Goal: Transaction & Acquisition: Obtain resource

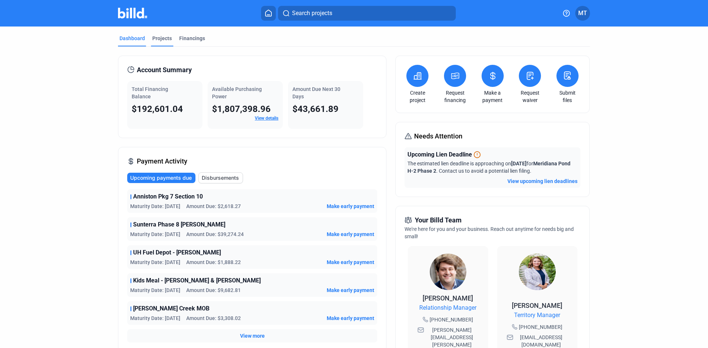
click at [163, 37] on div "Projects" at bounding box center [162, 38] width 20 height 7
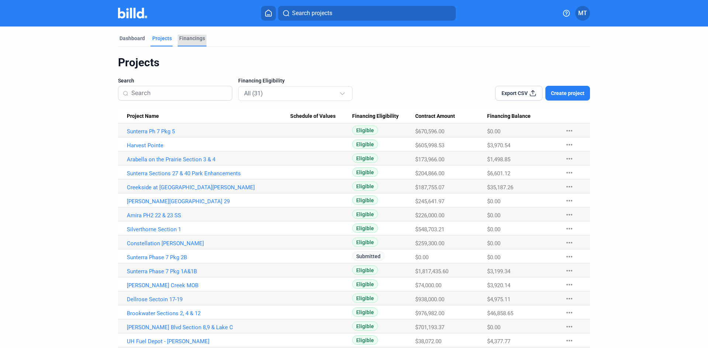
click at [186, 37] on div "Financings" at bounding box center [192, 38] width 26 height 7
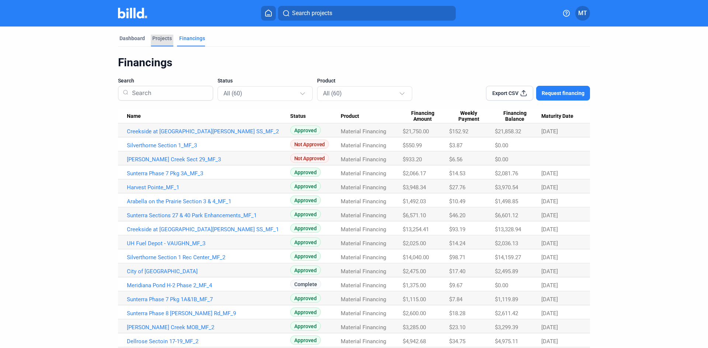
click at [152, 37] on div "Projects" at bounding box center [162, 38] width 20 height 7
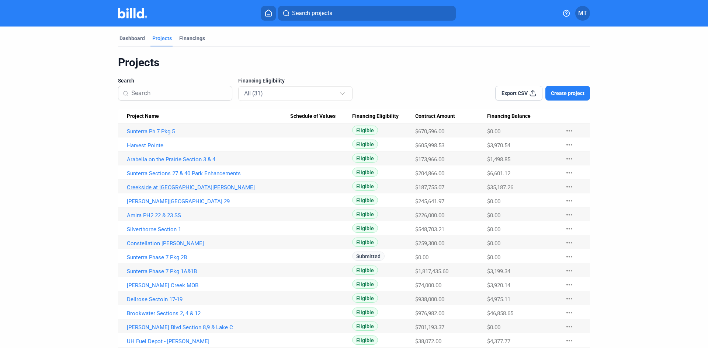
click at [184, 188] on link "Creekside at [GEOGRAPHIC_DATA][PERSON_NAME]" at bounding box center [208, 187] width 163 height 7
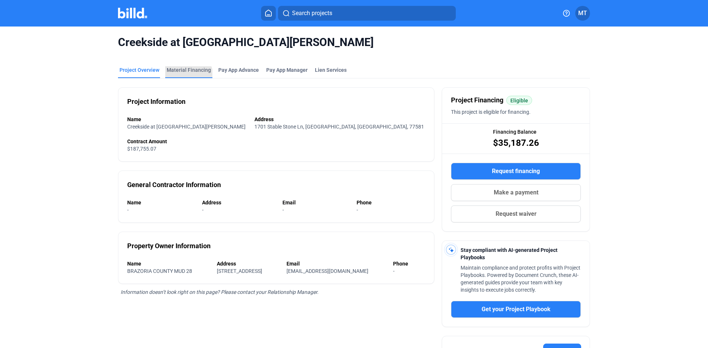
click at [184, 76] on div "Material Financing" at bounding box center [188, 72] width 47 height 12
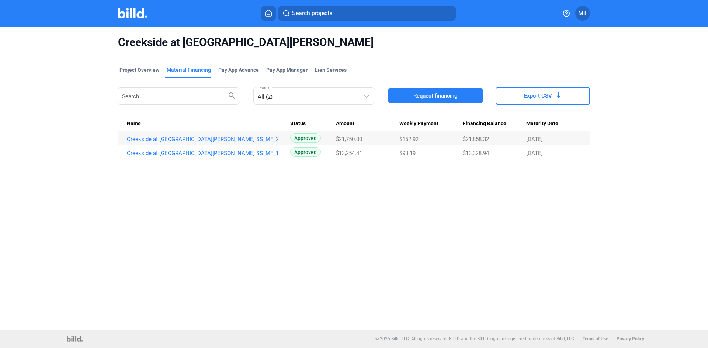
click at [453, 100] on button "Request financing" at bounding box center [435, 95] width 94 height 15
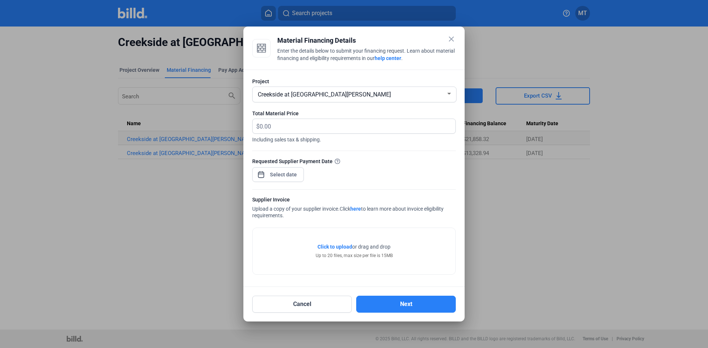
click at [293, 178] on div "close Material Financing Details Enter the details below to submit your financi…" at bounding box center [354, 174] width 708 height 348
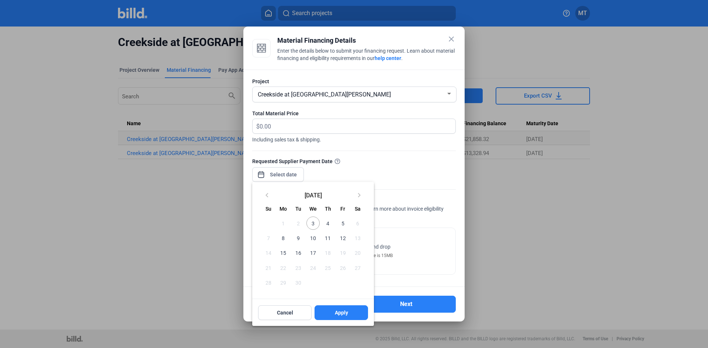
click at [313, 238] on span "10" at bounding box center [312, 237] width 13 height 13
click at [332, 315] on button "Apply" at bounding box center [340, 313] width 53 height 15
type input "[DATE]"
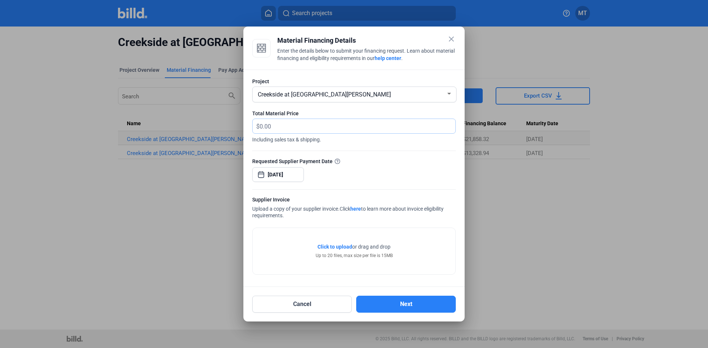
click at [339, 127] on input "text" at bounding box center [352, 126] width 187 height 14
type input "7,695.86"
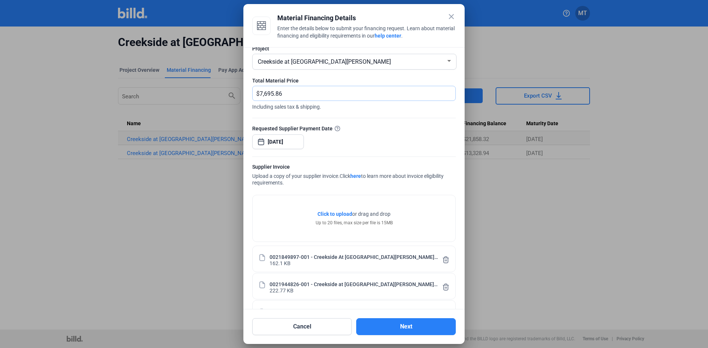
scroll to position [38, 0]
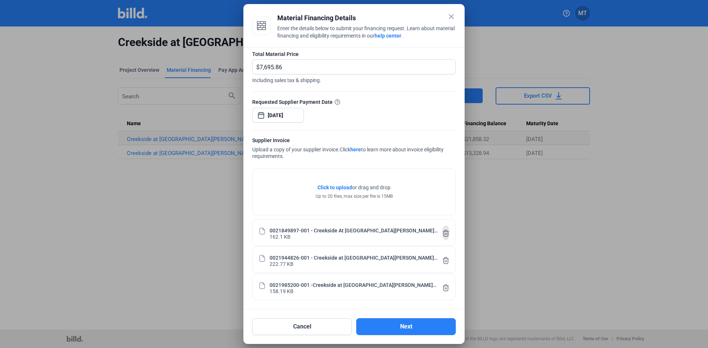
click at [443, 236] on icon at bounding box center [446, 233] width 6 height 6
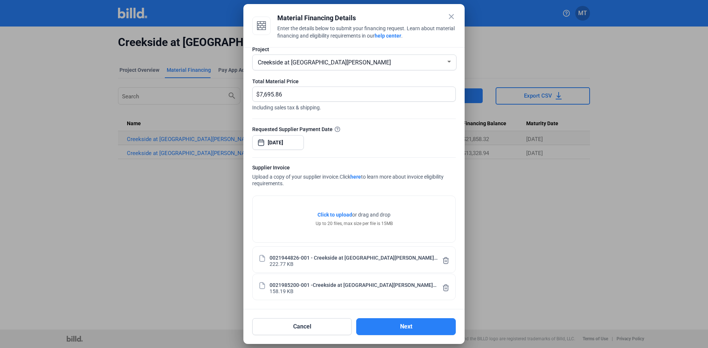
click at [443, 258] on icon at bounding box center [446, 261] width 6 height 6
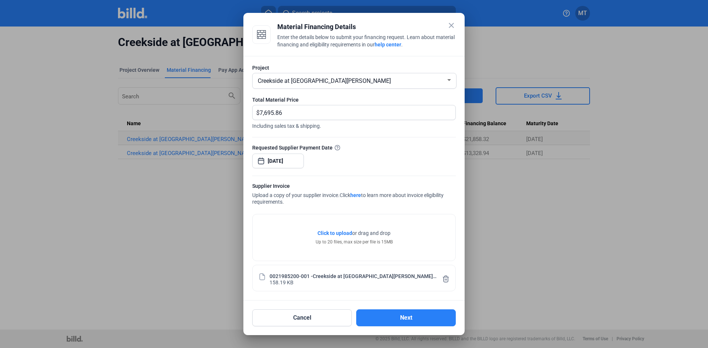
scroll to position [0, 0]
click at [443, 276] on icon at bounding box center [445, 279] width 7 height 8
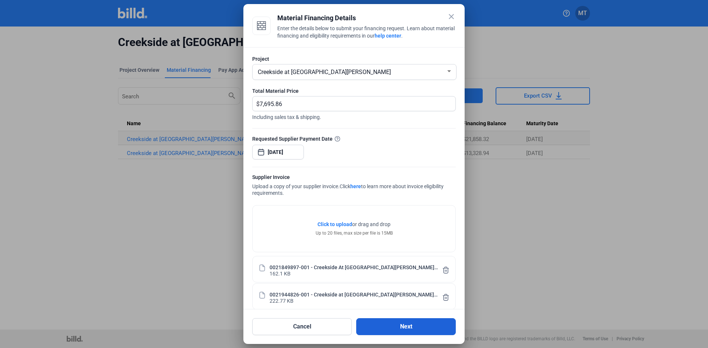
click at [405, 326] on button "Next" at bounding box center [406, 326] width 100 height 17
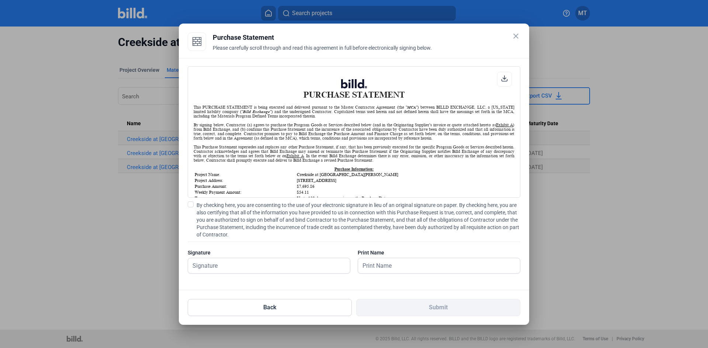
scroll to position [0, 0]
click at [190, 203] on span at bounding box center [191, 205] width 6 height 6
click at [0, 0] on input "By checking here, you are consenting to the use of your electronic signature in…" at bounding box center [0, 0] width 0 height 0
click at [220, 265] on input "text" at bounding box center [265, 265] width 154 height 15
type input "[PERSON_NAME]"
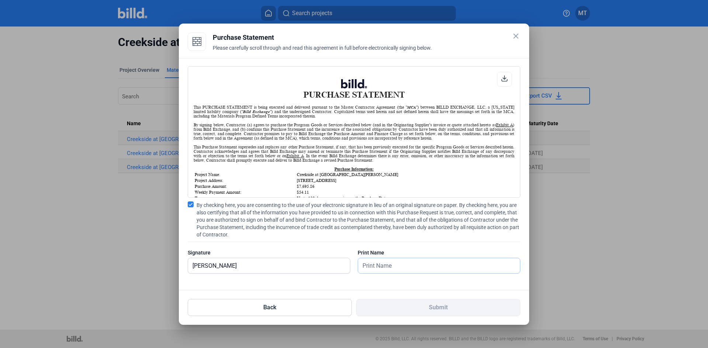
type input "[PERSON_NAME]"
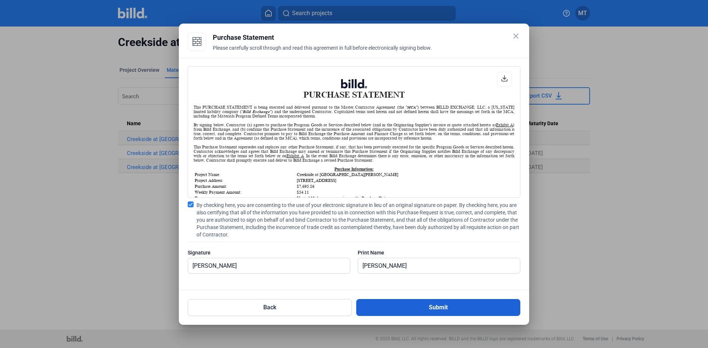
click at [430, 311] on button "Submit" at bounding box center [438, 307] width 164 height 17
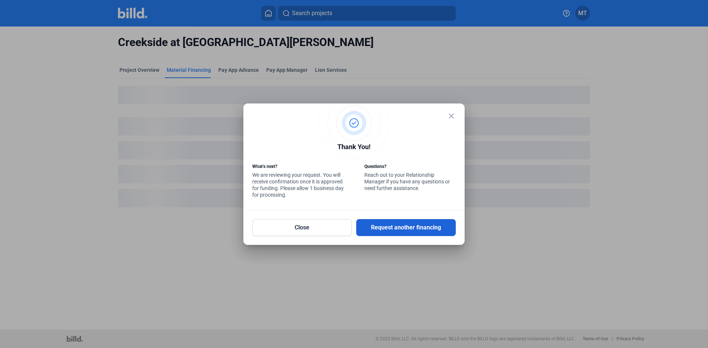
click at [377, 226] on button "Request another financing" at bounding box center [406, 227] width 100 height 17
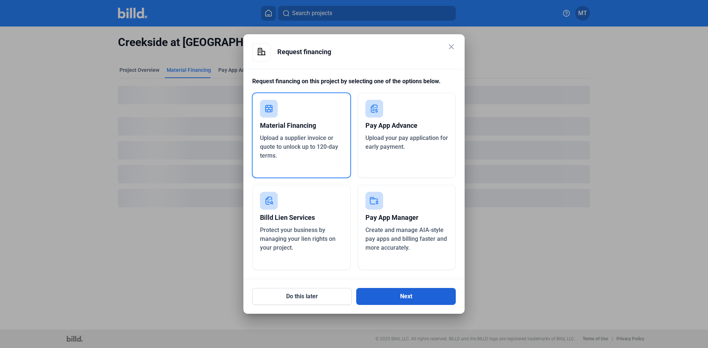
click at [408, 302] on button "Next" at bounding box center [406, 296] width 100 height 17
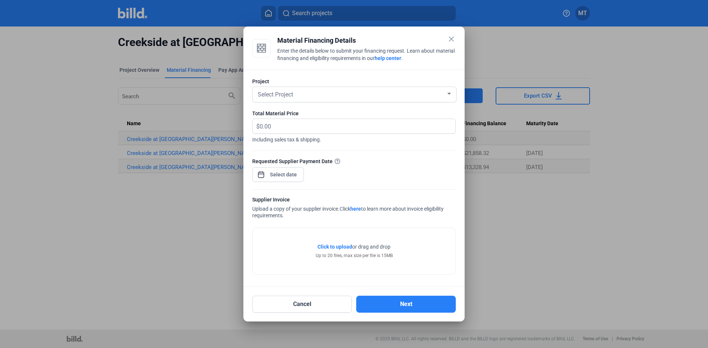
click at [451, 95] on div at bounding box center [449, 94] width 7 height 6
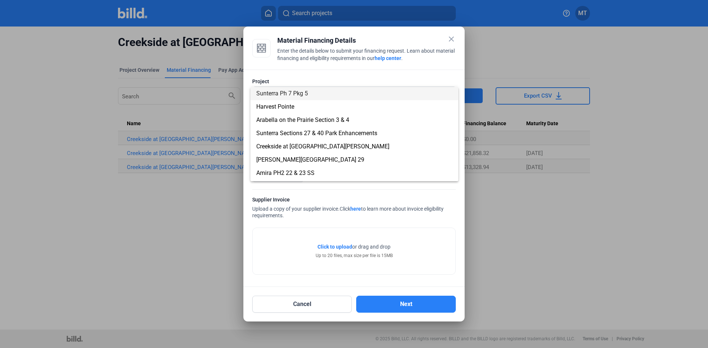
click at [450, 41] on div at bounding box center [354, 174] width 708 height 348
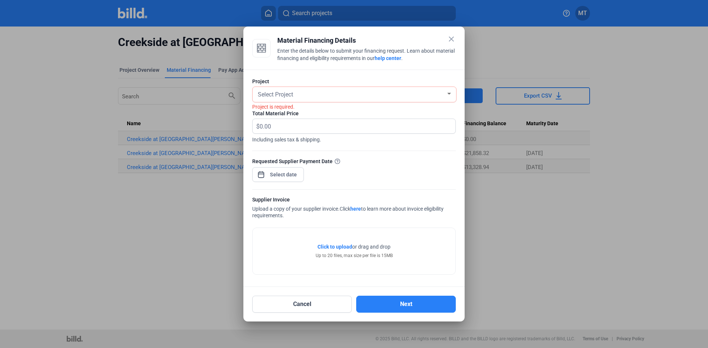
click at [452, 39] on mat-icon "close" at bounding box center [451, 39] width 9 height 9
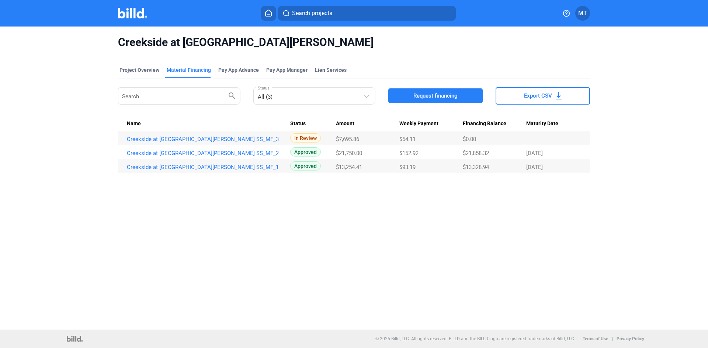
click at [139, 66] on mat-tab-group "Project Overview Material Financing Pay App Advance Pay App Manager Lien Servic…" at bounding box center [354, 115] width 472 height 115
click at [139, 68] on div "Project Overview" at bounding box center [139, 69] width 40 height 7
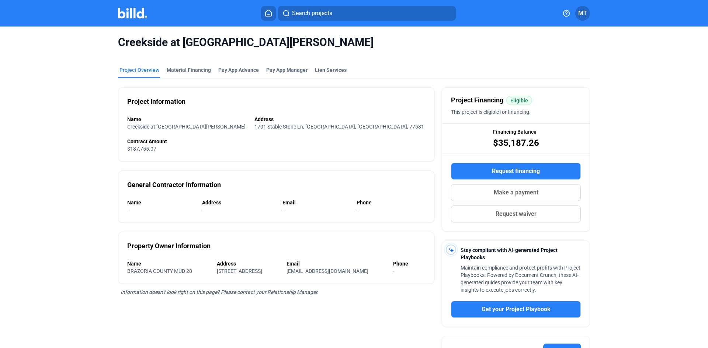
click at [138, 13] on img at bounding box center [132, 13] width 29 height 11
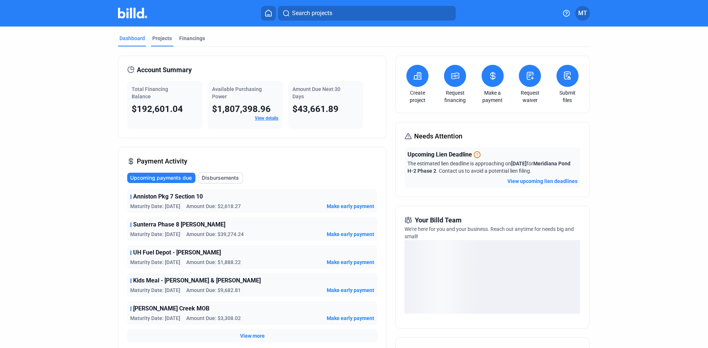
click at [166, 41] on div "Projects" at bounding box center [162, 38] width 20 height 7
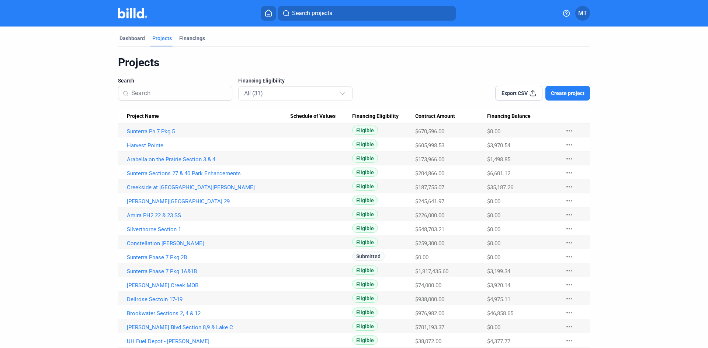
click at [660, 132] on dashboard "Dashboard Projects Financings Projects Search Financing Eligibility All (31) Ex…" at bounding box center [353, 292] width 637 height 531
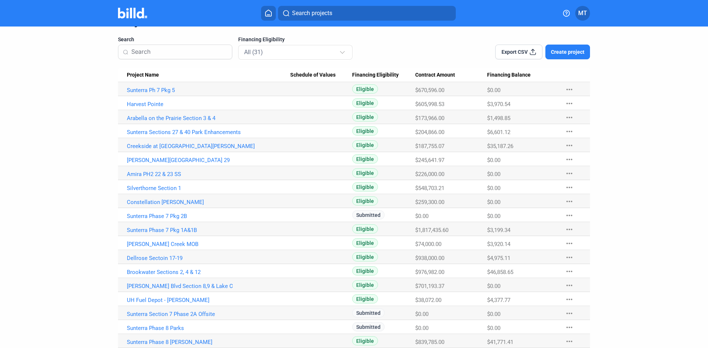
scroll to position [37, 0]
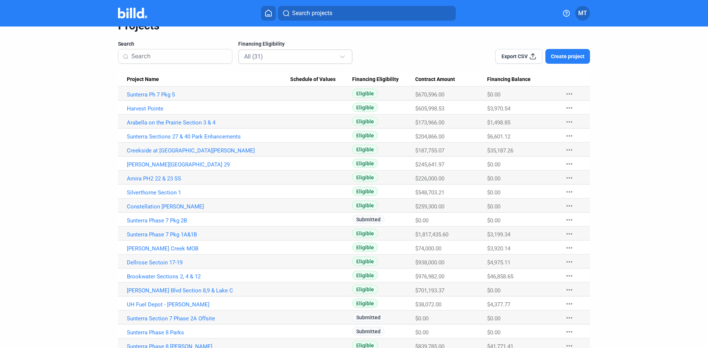
click at [342, 58] on div at bounding box center [343, 54] width 8 height 12
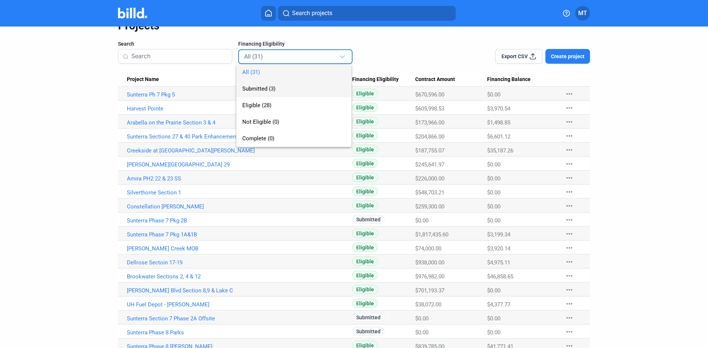
click at [320, 86] on span "Submitted (3)" at bounding box center [293, 89] width 103 height 17
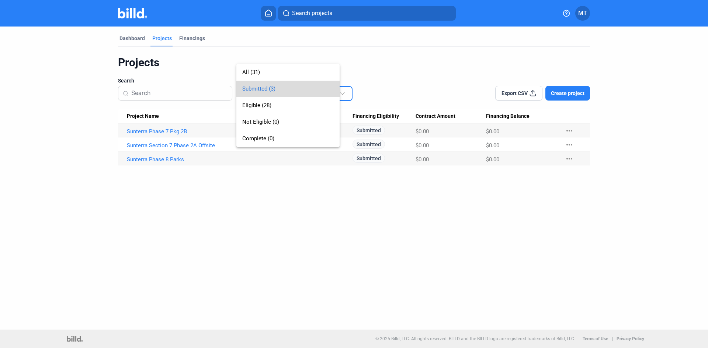
scroll to position [0, 0]
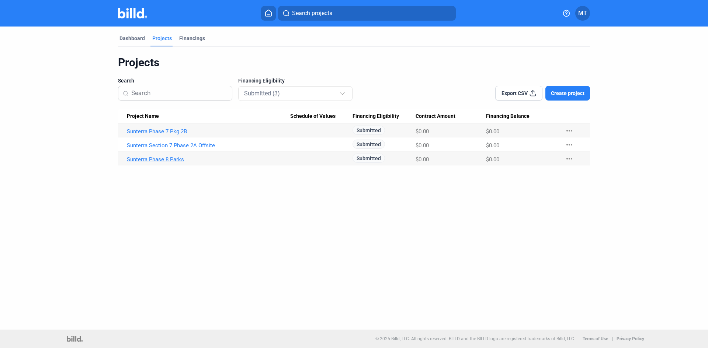
click at [181, 160] on link "Sunterra Phase 8 Parks" at bounding box center [208, 159] width 163 height 7
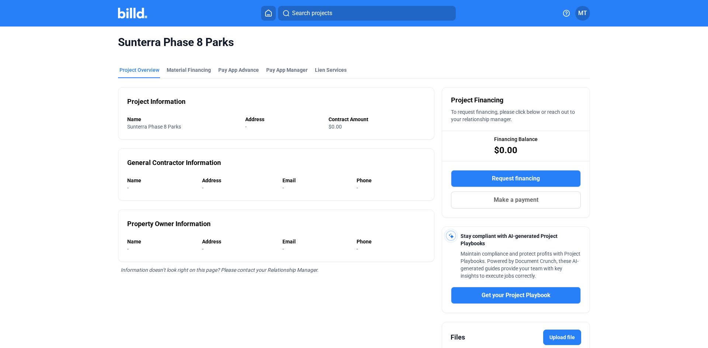
click at [137, 9] on img at bounding box center [132, 13] width 29 height 11
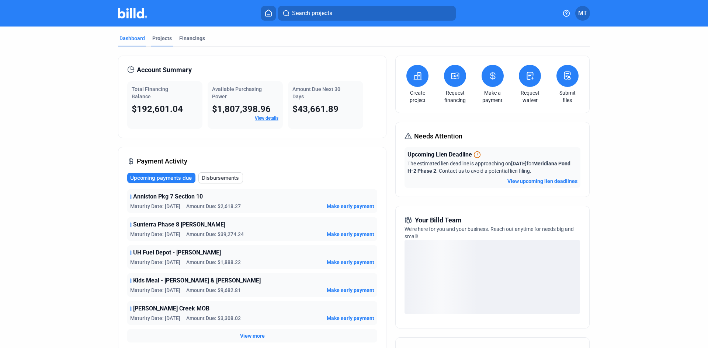
click at [157, 38] on div "Projects" at bounding box center [162, 38] width 20 height 7
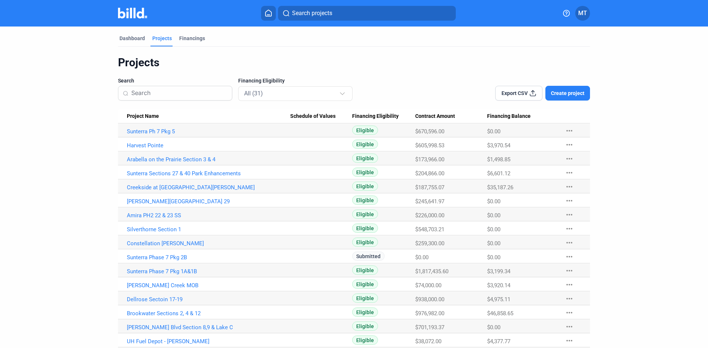
click at [84, 214] on dashboard "Dashboard Projects Financings Projects Search Financing Eligibility All (31) Ex…" at bounding box center [353, 292] width 637 height 531
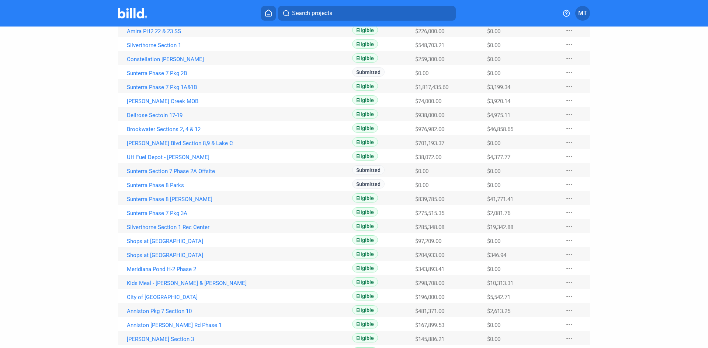
scroll to position [221, 0]
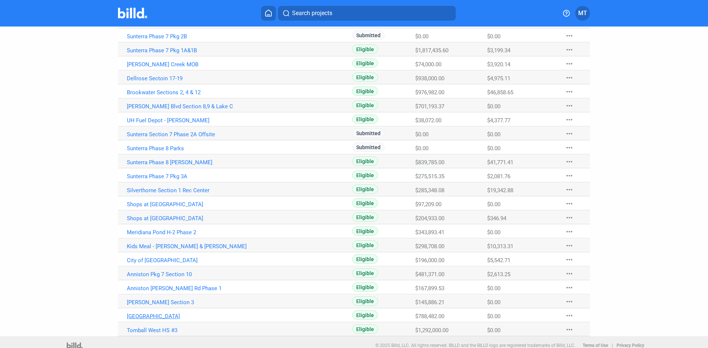
click at [145, 316] on link "[GEOGRAPHIC_DATA]" at bounding box center [208, 316] width 163 height 7
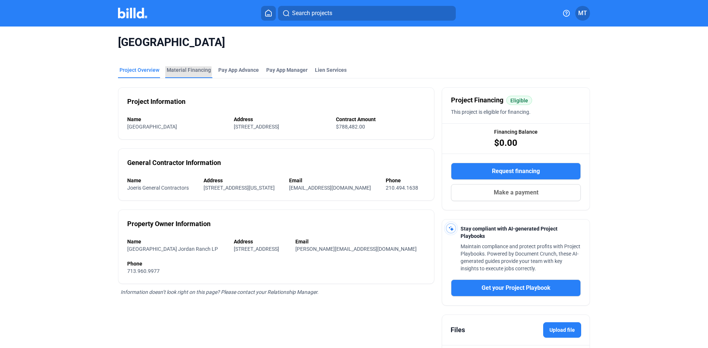
click at [181, 72] on div "Material Financing" at bounding box center [189, 69] width 44 height 7
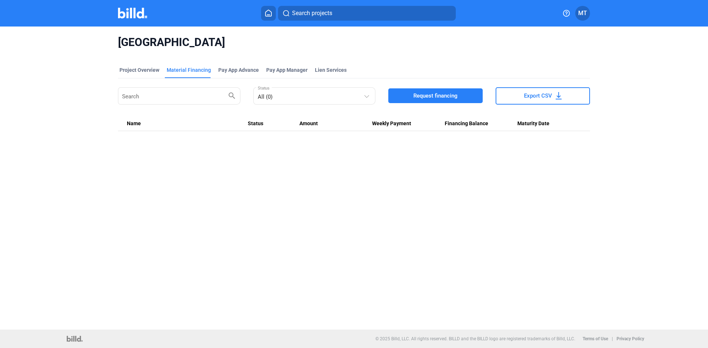
click at [443, 94] on span "Request financing" at bounding box center [435, 95] width 44 height 7
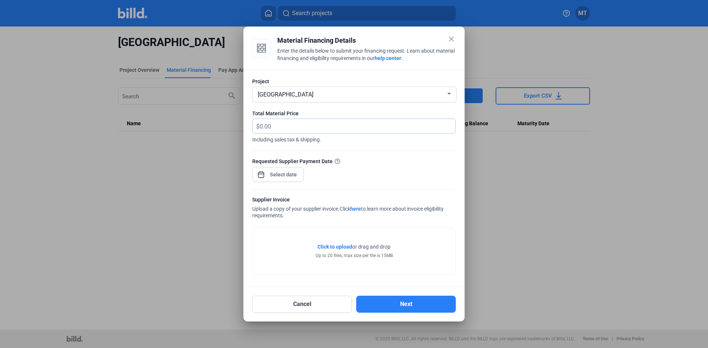
click at [289, 127] on input "text" at bounding box center [357, 126] width 196 height 14
type input "33,739.12"
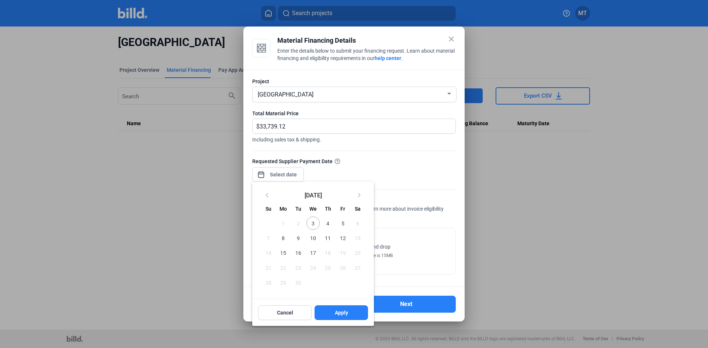
click at [283, 179] on div "close Material Financing Details Enter the details below to submit your financi…" at bounding box center [354, 174] width 708 height 348
click at [315, 236] on span "10" at bounding box center [312, 237] width 13 height 13
click at [333, 310] on button "Apply" at bounding box center [340, 313] width 53 height 15
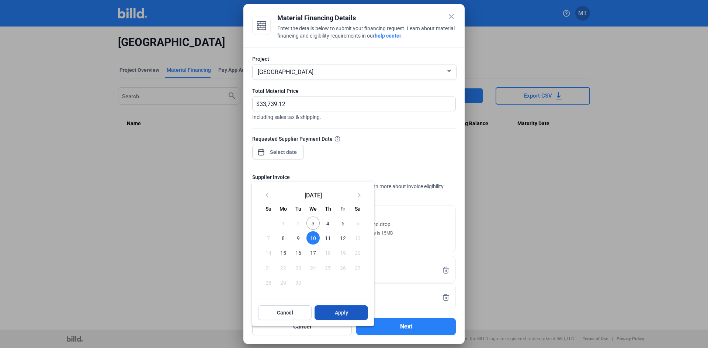
click at [342, 312] on span "Apply" at bounding box center [341, 312] width 13 height 7
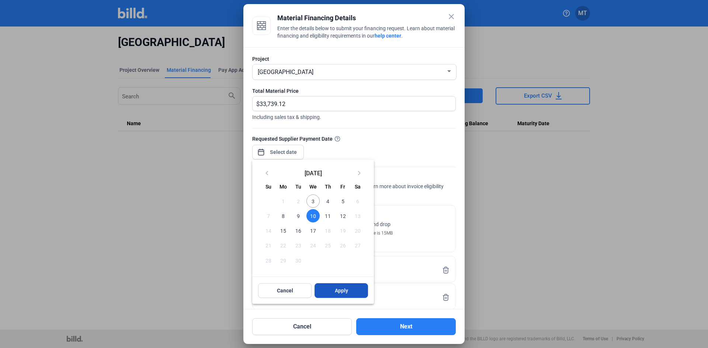
click at [340, 291] on span "Apply" at bounding box center [341, 290] width 13 height 7
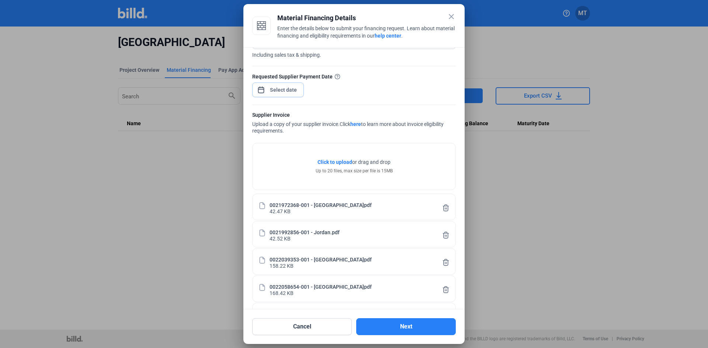
scroll to position [74, 0]
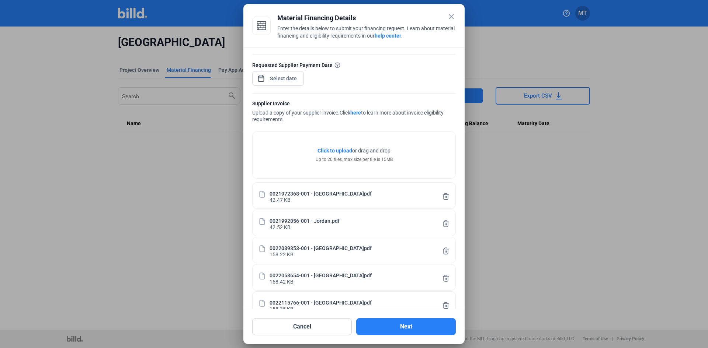
click at [444, 227] on trash-icon at bounding box center [445, 226] width 7 height 6
click at [417, 325] on button "Next" at bounding box center [406, 326] width 100 height 17
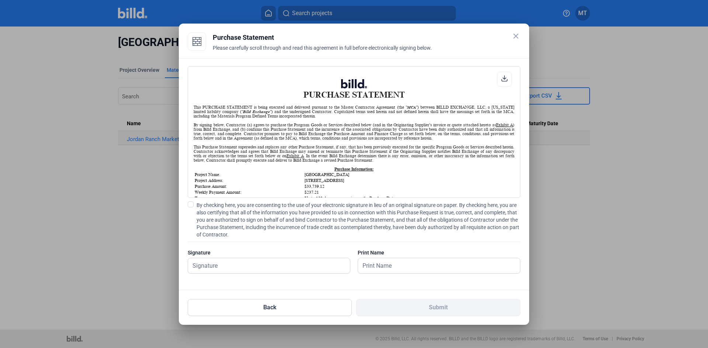
scroll to position [0, 0]
click at [190, 205] on span at bounding box center [191, 205] width 6 height 6
click at [0, 0] on input "By checking here, you are consenting to the use of your electronic signature in…" at bounding box center [0, 0] width 0 height 0
click at [222, 269] on input "text" at bounding box center [265, 265] width 154 height 15
type input "[PERSON_NAME]"
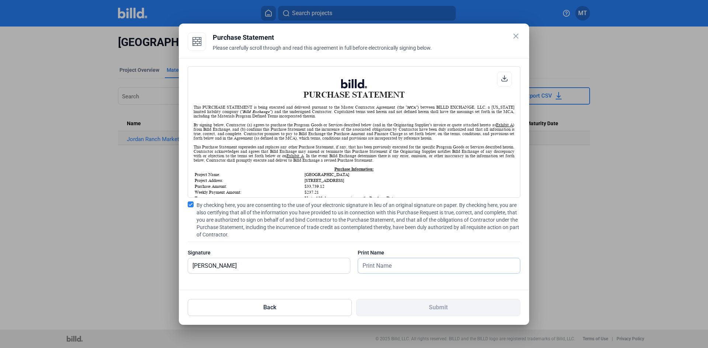
type input "[PERSON_NAME]"
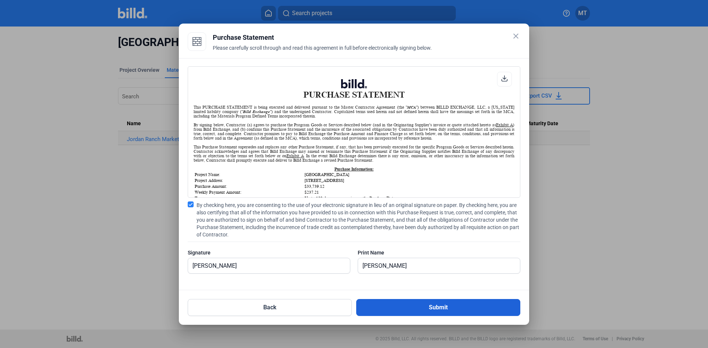
click at [432, 306] on button "Submit" at bounding box center [438, 307] width 164 height 17
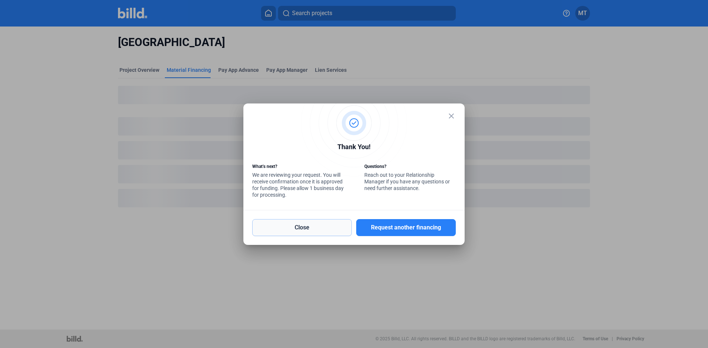
click at [301, 228] on button "Close" at bounding box center [302, 227] width 100 height 17
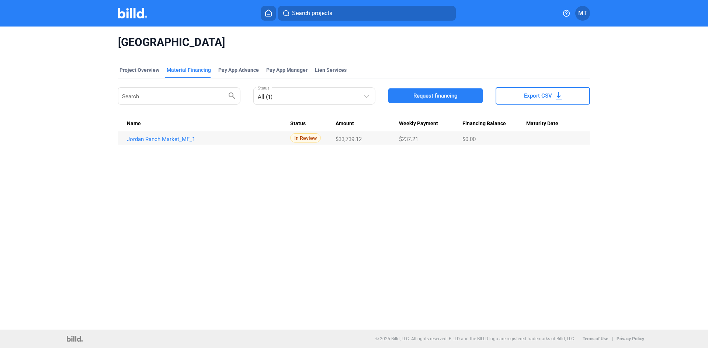
click at [137, 15] on img at bounding box center [132, 13] width 29 height 11
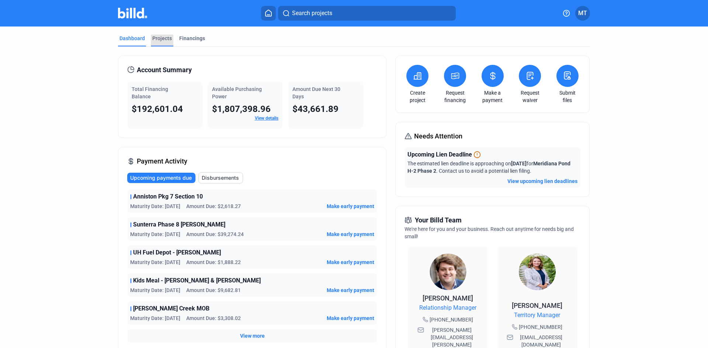
click at [159, 38] on div "Projects" at bounding box center [162, 38] width 20 height 7
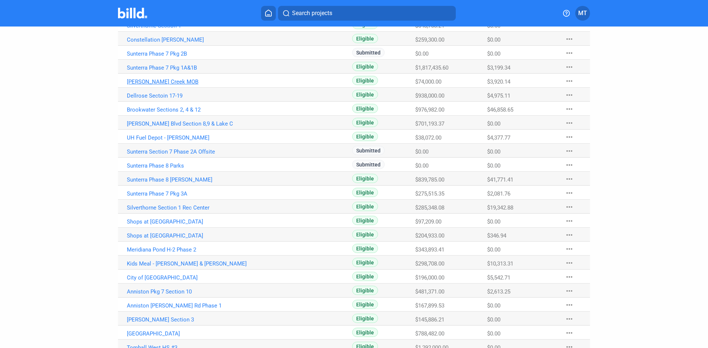
scroll to position [221, 0]
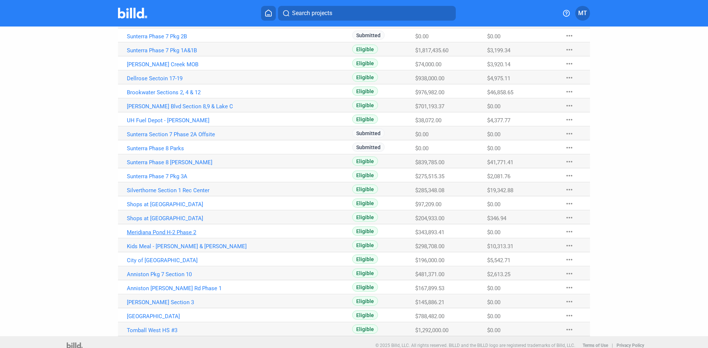
click at [181, 231] on link "Meridiana Pond H-2 Phase 2" at bounding box center [208, 232] width 163 height 7
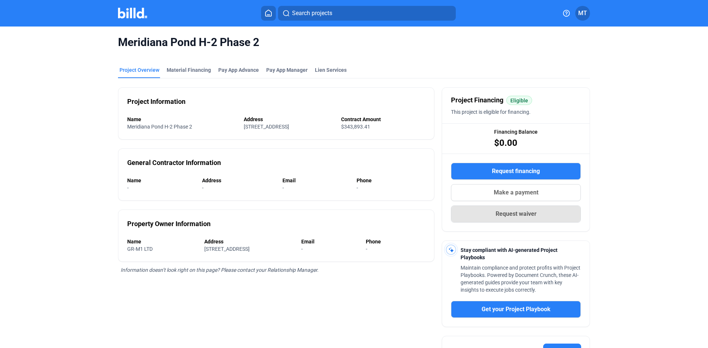
click at [512, 212] on span "Request waiver" at bounding box center [515, 214] width 41 height 9
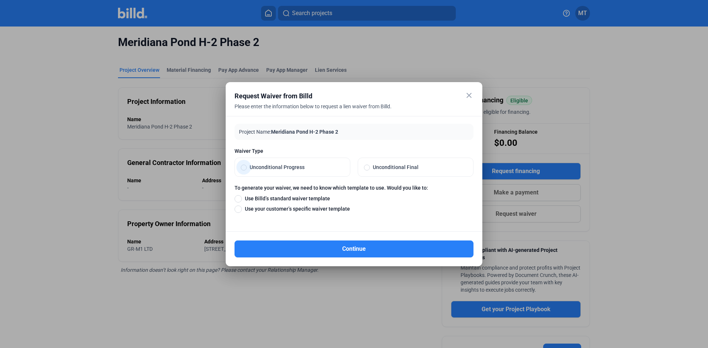
click at [241, 167] on span at bounding box center [244, 168] width 6 height 6
click at [241, 167] on input "Unconditional Progress" at bounding box center [244, 167] width 6 height 7
radio input "true"
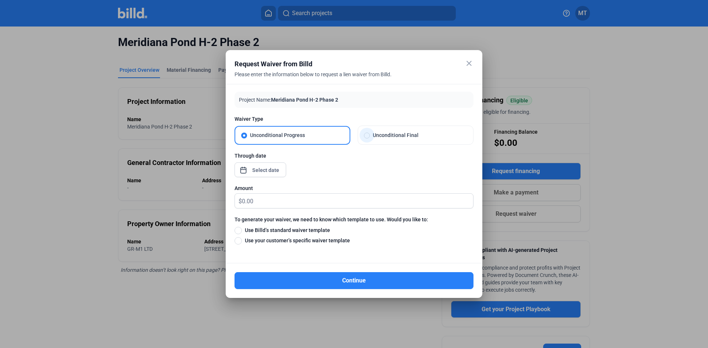
click at [368, 136] on span at bounding box center [367, 136] width 6 height 6
click at [368, 136] on input "Unconditional Final" at bounding box center [367, 135] width 6 height 7
radio input "true"
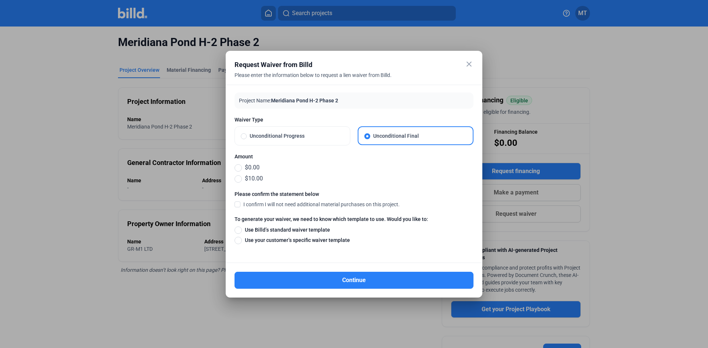
click at [243, 136] on span at bounding box center [244, 136] width 6 height 6
click at [243, 136] on input "Unconditional Progress" at bounding box center [244, 136] width 6 height 7
radio input "true"
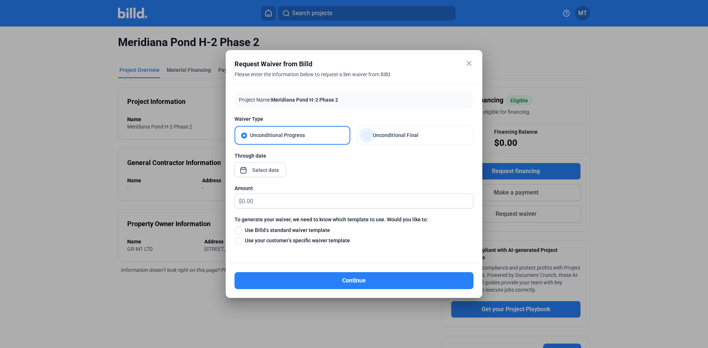
click at [368, 135] on span at bounding box center [367, 136] width 6 height 6
click at [368, 135] on input "Unconditional Final" at bounding box center [367, 135] width 6 height 7
radio input "true"
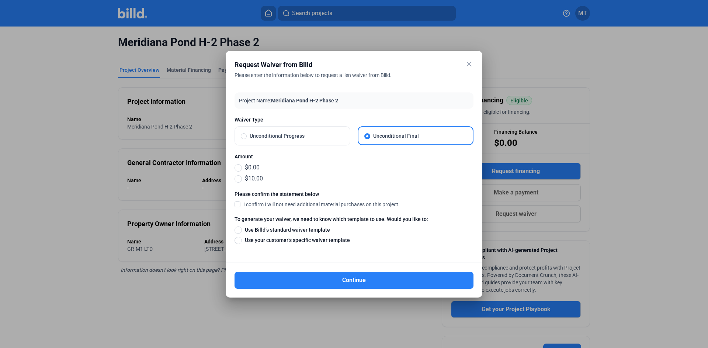
click at [473, 62] on mat-dialog-container "close Request Waiver from Billd Please enter the information below to request a…" at bounding box center [354, 174] width 257 height 247
click at [467, 63] on mat-icon "close" at bounding box center [468, 64] width 9 height 9
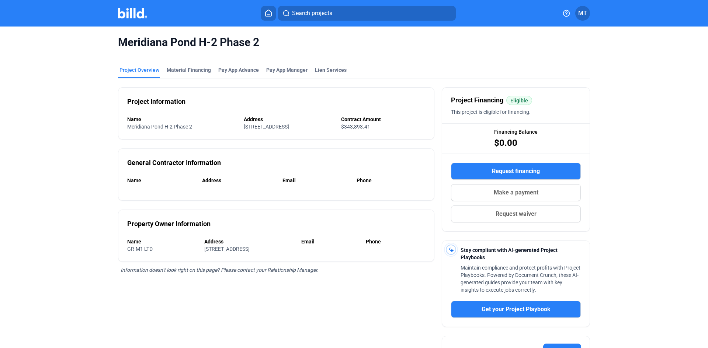
click at [128, 13] on img at bounding box center [132, 13] width 29 height 11
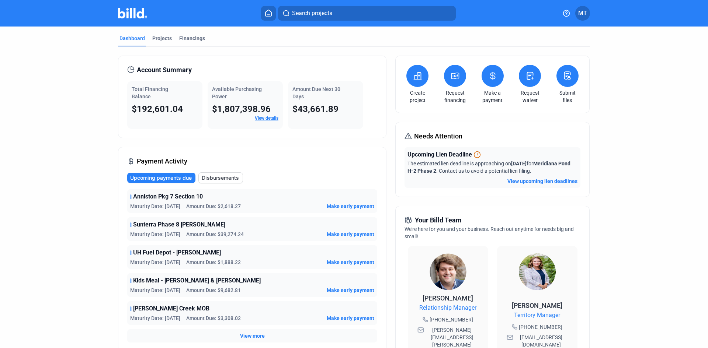
drag, startPoint x: 507, startPoint y: 300, endPoint x: 566, endPoint y: 303, distance: 59.0
click at [566, 303] on div "[PERSON_NAME] Territory Manager [PHONE_NUMBER] [EMAIL_ADDRESS][DOMAIN_NAME]" at bounding box center [537, 305] width 80 height 119
copy span "[PERSON_NAME]"
click at [162, 37] on div "Projects" at bounding box center [162, 38] width 20 height 7
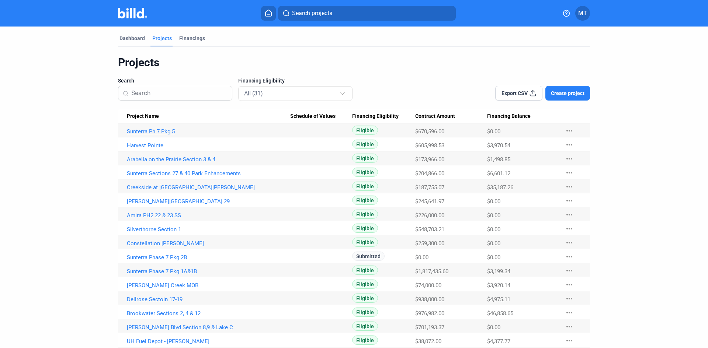
click at [169, 131] on link "Sunterra Ph 7 Pkg 5" at bounding box center [208, 131] width 163 height 7
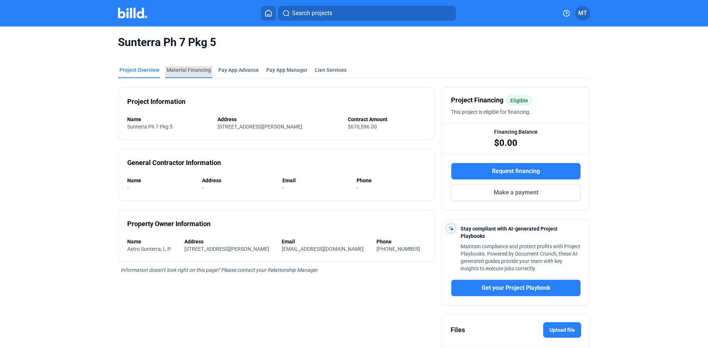
click at [192, 71] on div "Material Financing" at bounding box center [189, 69] width 44 height 7
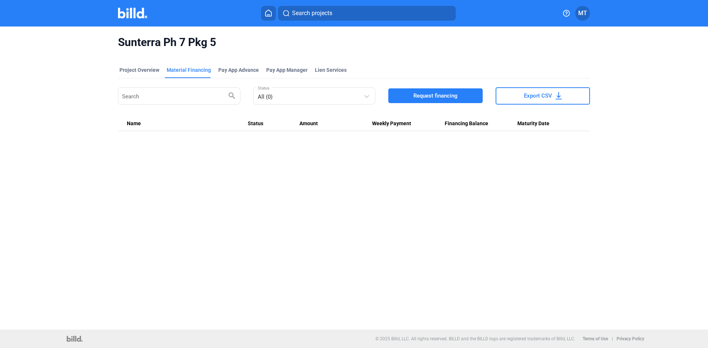
click at [426, 100] on button "Request financing" at bounding box center [435, 95] width 94 height 15
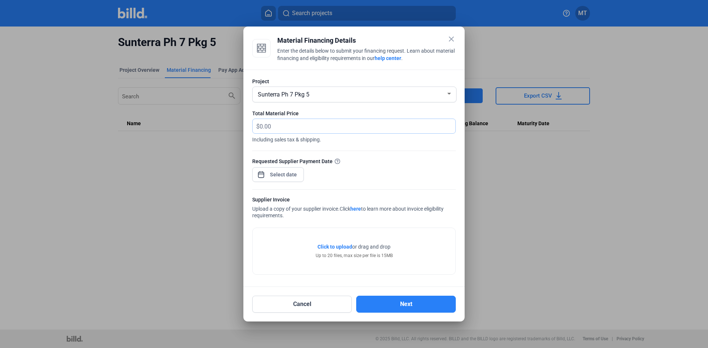
click at [290, 128] on input "text" at bounding box center [357, 126] width 196 height 14
type input "27,215.77"
click at [281, 172] on div "close Material Financing Details Enter the details below to submit your financi…" at bounding box center [354, 174] width 708 height 348
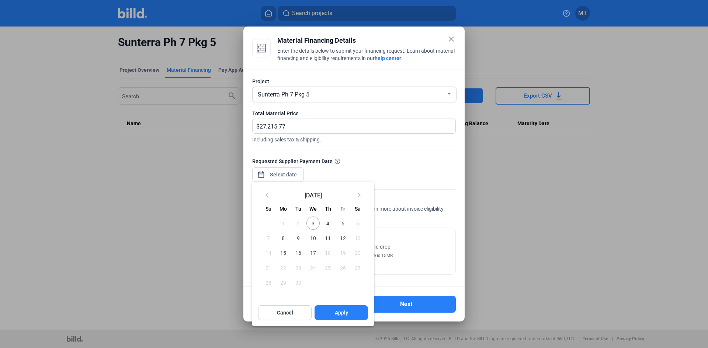
click at [315, 236] on span "10" at bounding box center [312, 237] width 13 height 13
click at [327, 308] on button "Apply" at bounding box center [340, 313] width 53 height 15
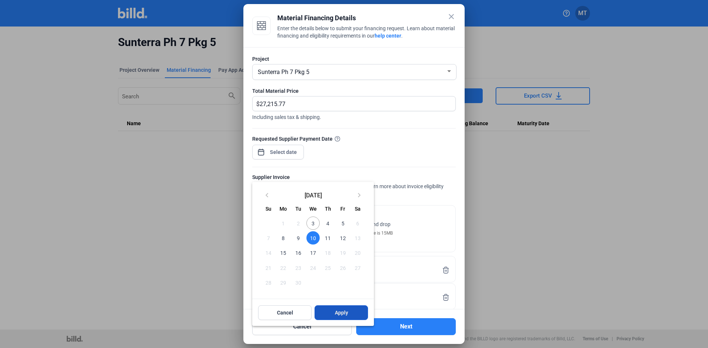
click at [343, 314] on span "Apply" at bounding box center [341, 312] width 13 height 7
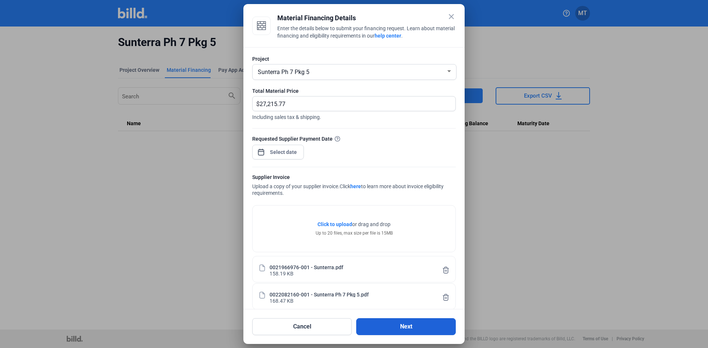
click at [400, 324] on button "Next" at bounding box center [406, 326] width 100 height 17
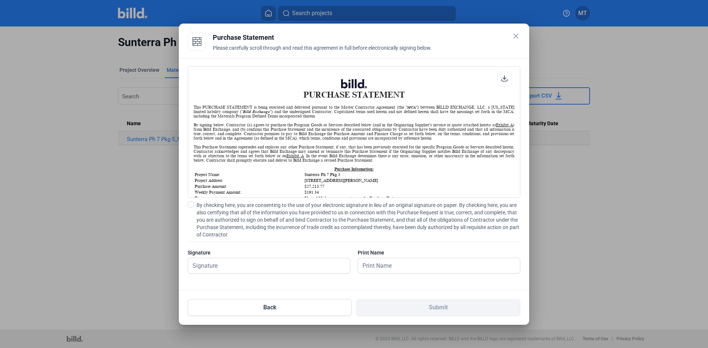
scroll to position [0, 0]
click at [193, 206] on span at bounding box center [191, 205] width 6 height 6
click at [0, 0] on input "By checking here, you are consenting to the use of your electronic signature in…" at bounding box center [0, 0] width 0 height 0
click at [273, 264] on input "text" at bounding box center [265, 265] width 154 height 15
type input "[PERSON_NAME]"
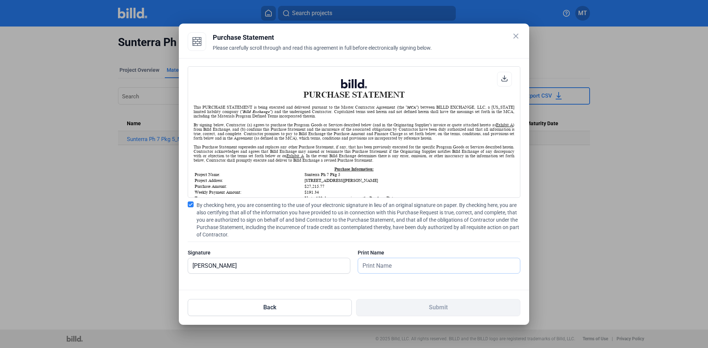
type input "[PERSON_NAME]"
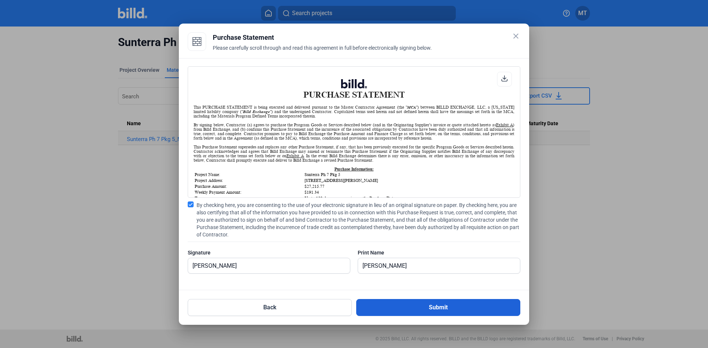
click at [412, 303] on button "Submit" at bounding box center [438, 307] width 164 height 17
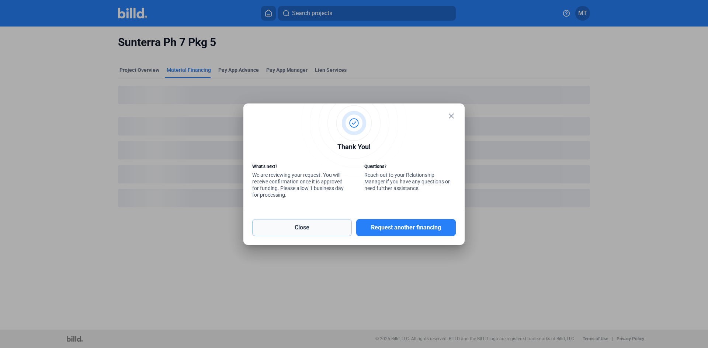
click at [270, 233] on button "Close" at bounding box center [302, 227] width 100 height 17
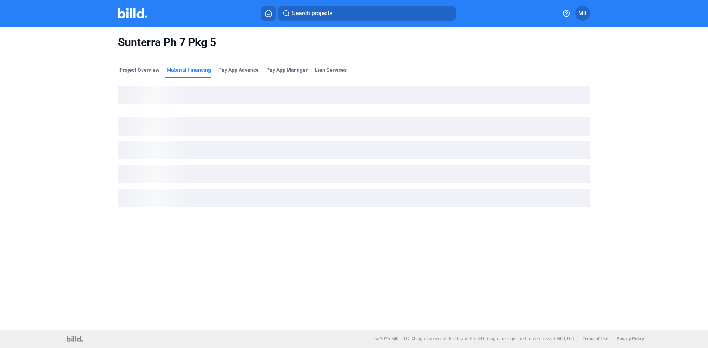
click at [142, 15] on img at bounding box center [132, 13] width 29 height 11
